Goal: Task Accomplishment & Management: Manage account settings

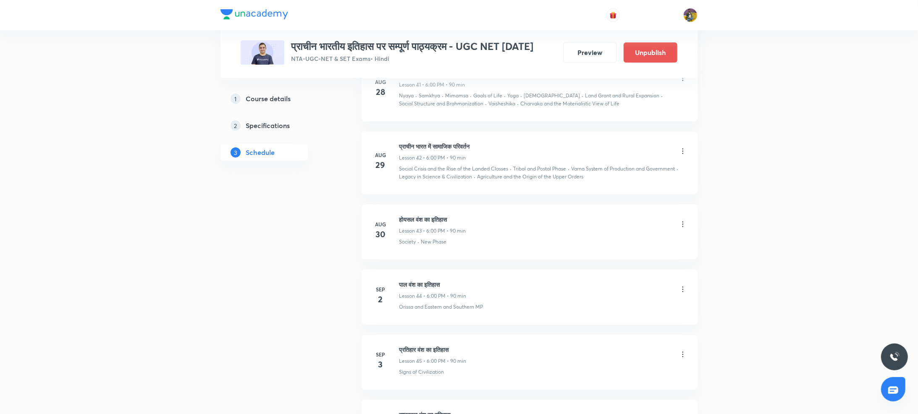
scroll to position [3206, 0]
click at [683, 283] on icon at bounding box center [683, 287] width 8 height 8
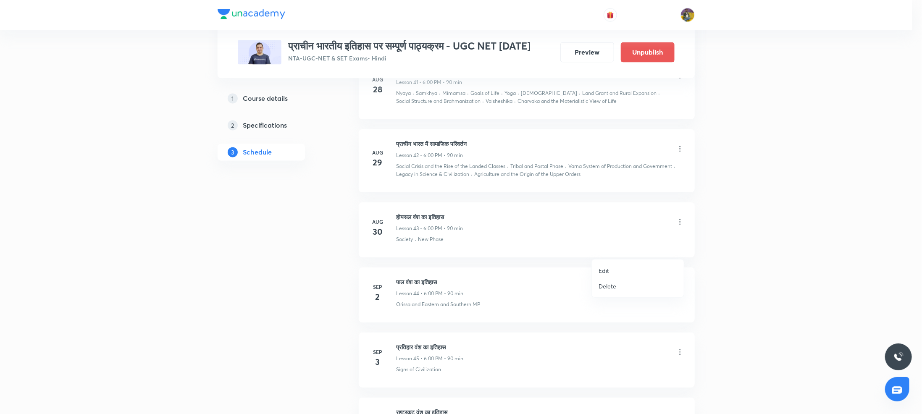
click at [602, 270] on p "Edit" at bounding box center [603, 270] width 10 height 9
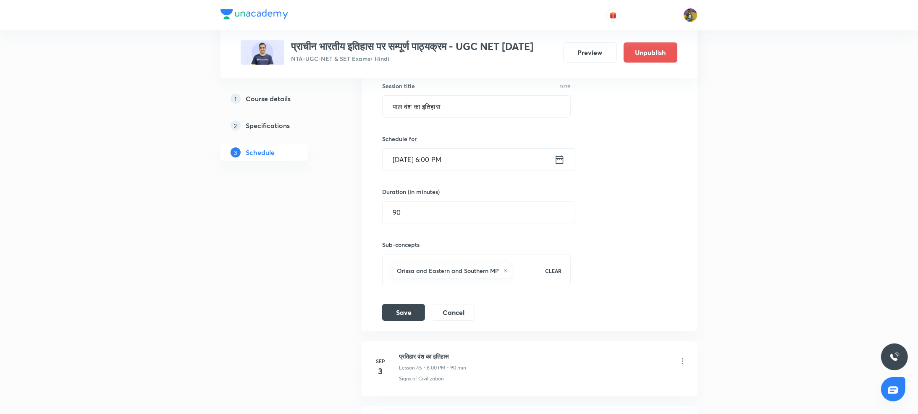
scroll to position [3110, 0]
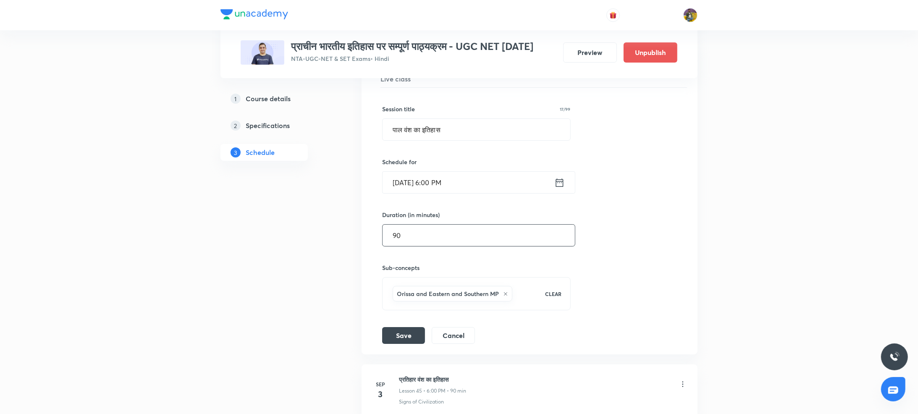
drag, startPoint x: 404, startPoint y: 143, endPoint x: 473, endPoint y: 202, distance: 90.2
click at [473, 202] on div "Session title 17/99 पाल वंश का इतिहास ​ Schedule for [DATE] 6:00 PM ​ Duration …" at bounding box center [529, 216] width 295 height 256
click at [408, 172] on input "[DATE] 6:00 PM" at bounding box center [469, 182] width 172 height 21
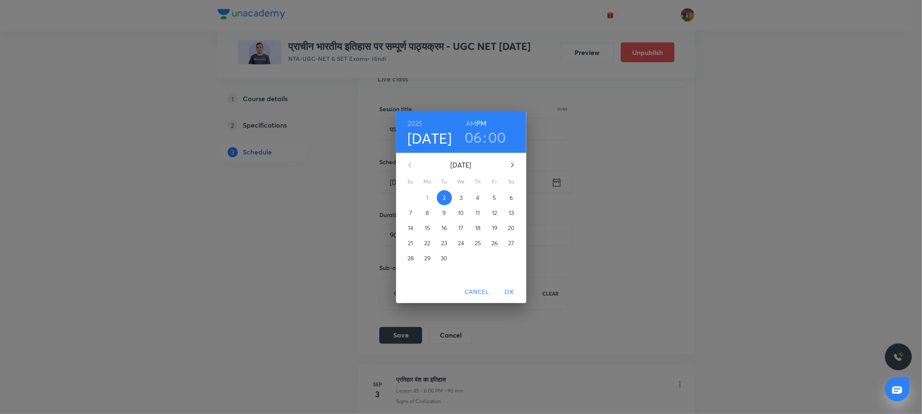
click at [408, 229] on p "14" at bounding box center [410, 228] width 5 height 8
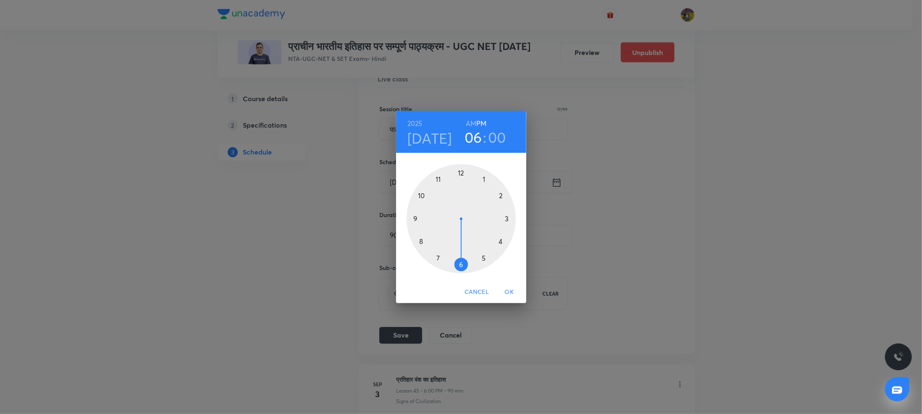
click at [505, 294] on span "OK" at bounding box center [509, 292] width 20 height 10
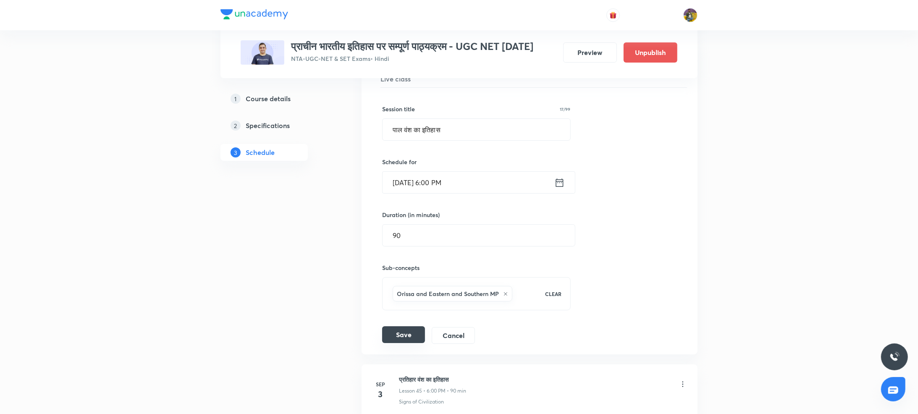
click at [394, 326] on button "Save" at bounding box center [403, 334] width 43 height 17
